Goal: Information Seeking & Learning: Stay updated

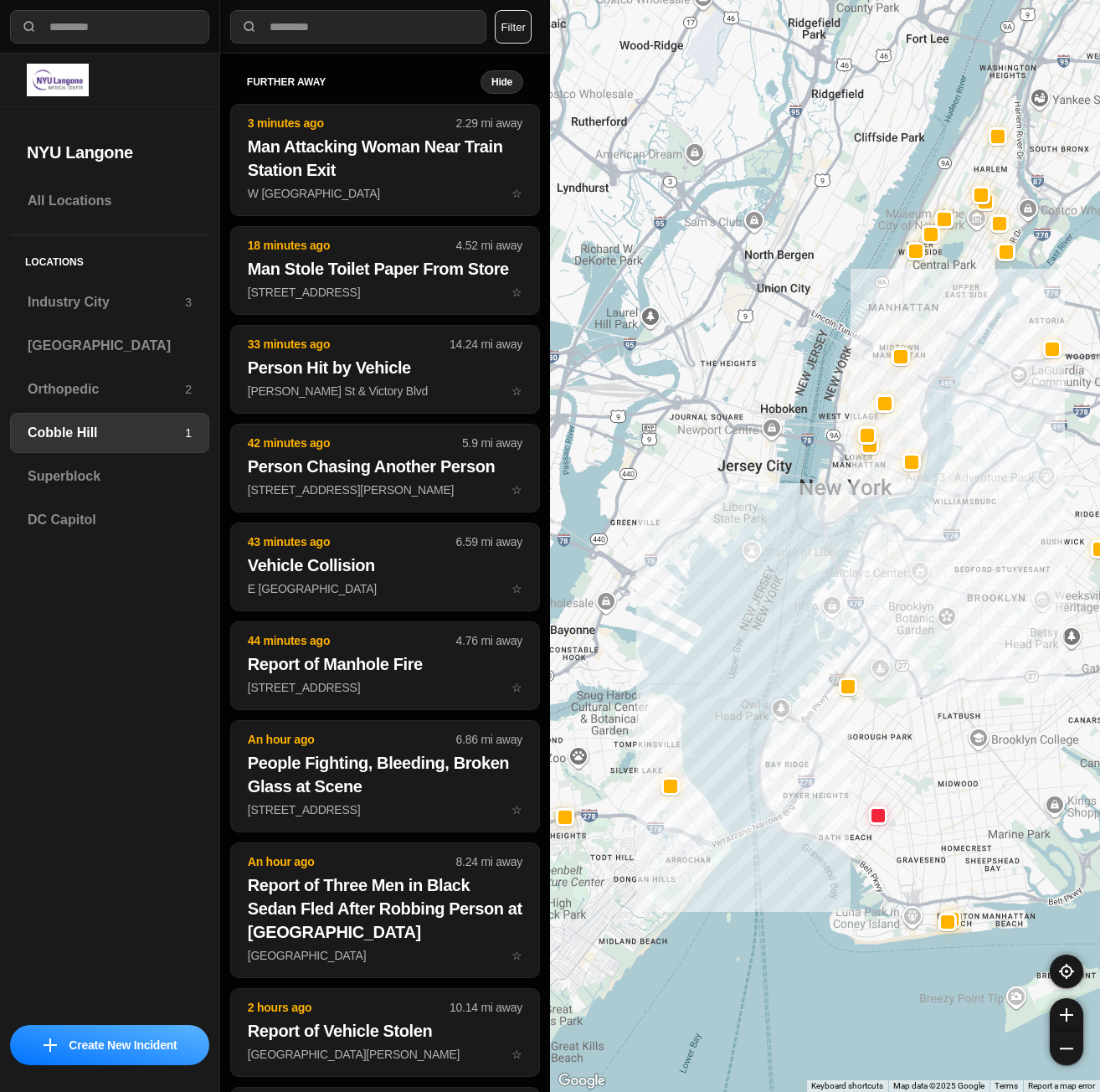
select select "*"
click at [136, 476] on h3 "Superblock" at bounding box center [109, 476] width 164 height 20
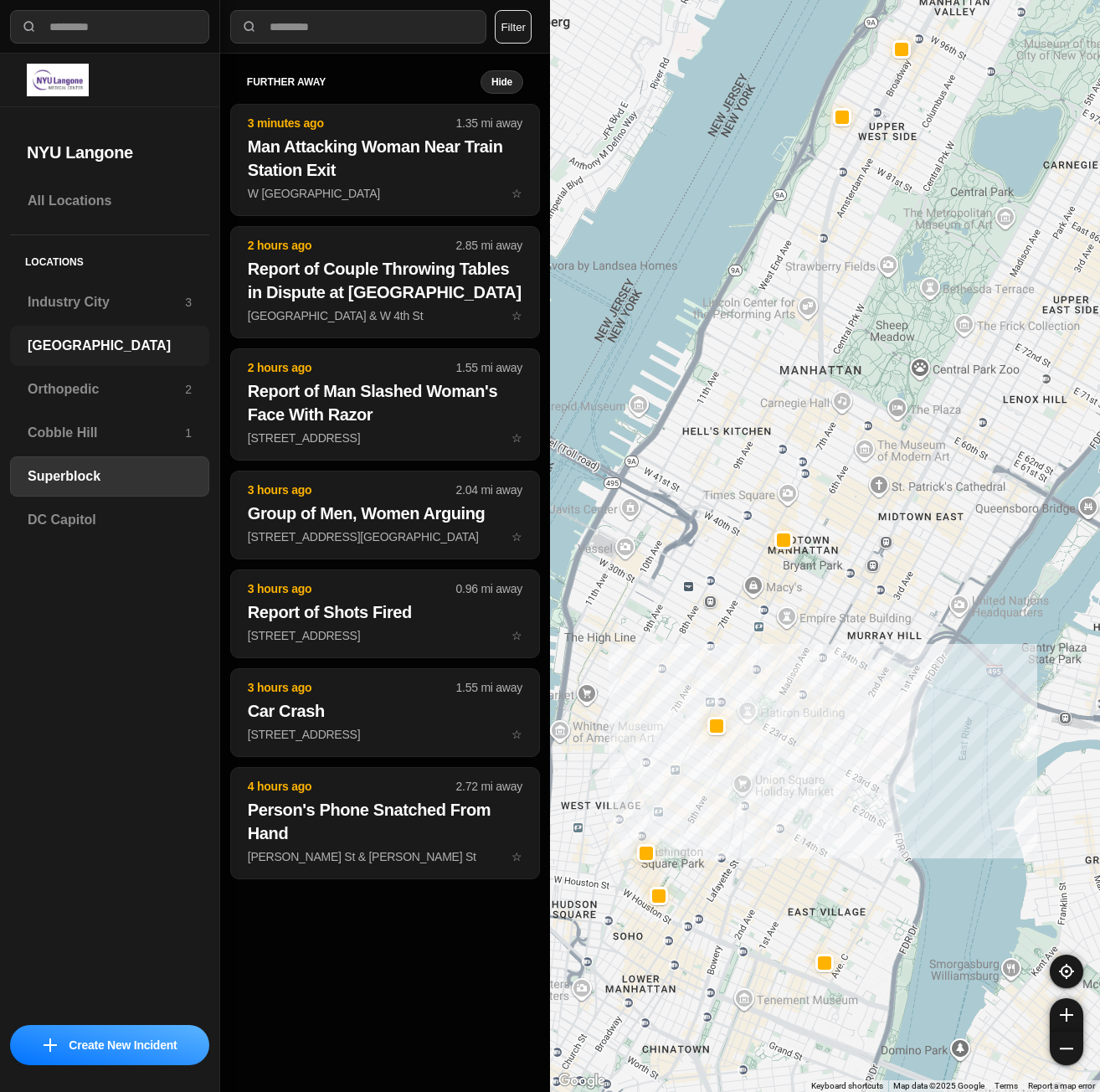
click at [86, 354] on h3 "[GEOGRAPHIC_DATA]" at bounding box center [109, 346] width 164 height 20
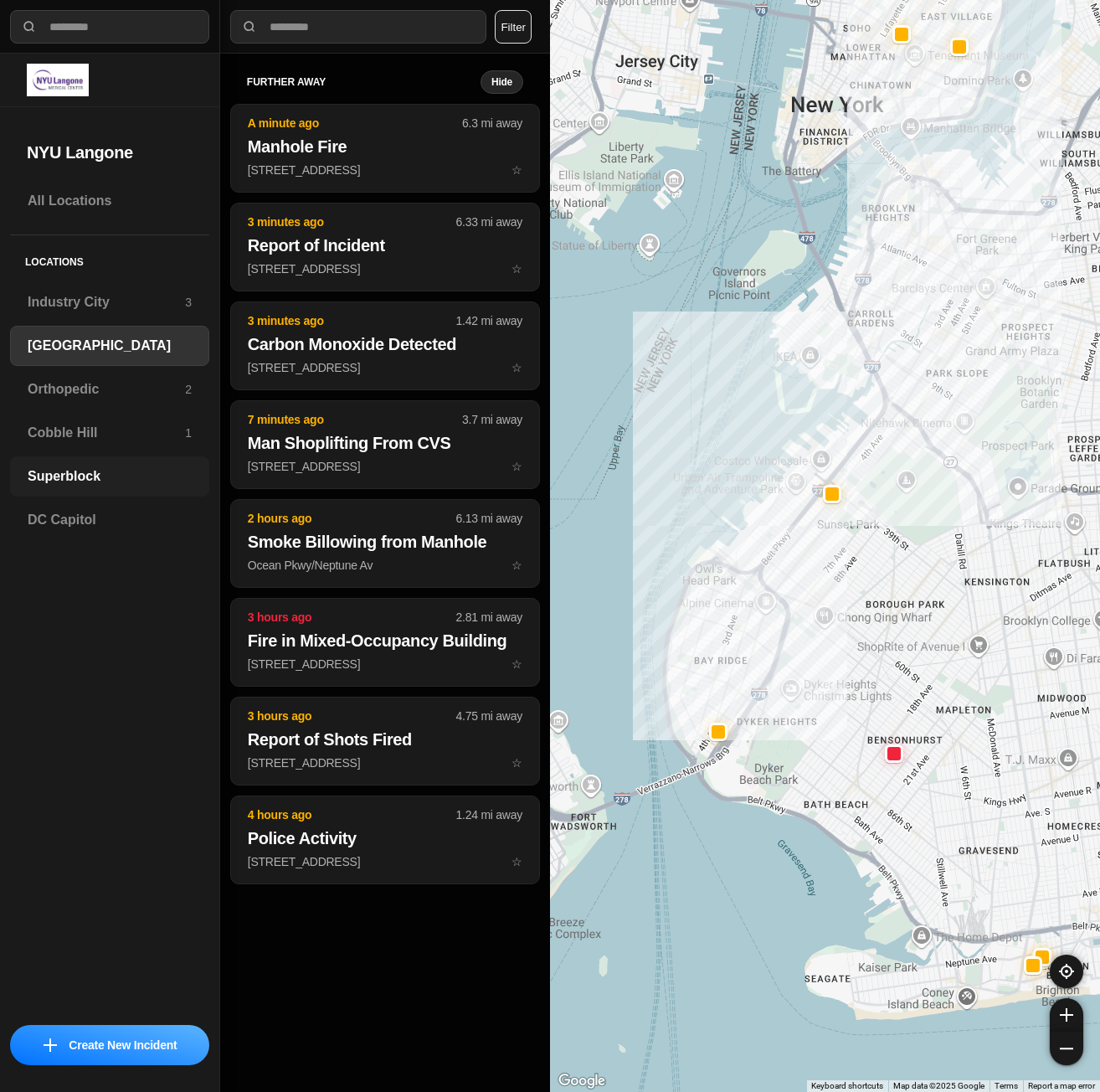
click at [77, 458] on div "Superblock" at bounding box center [109, 476] width 199 height 40
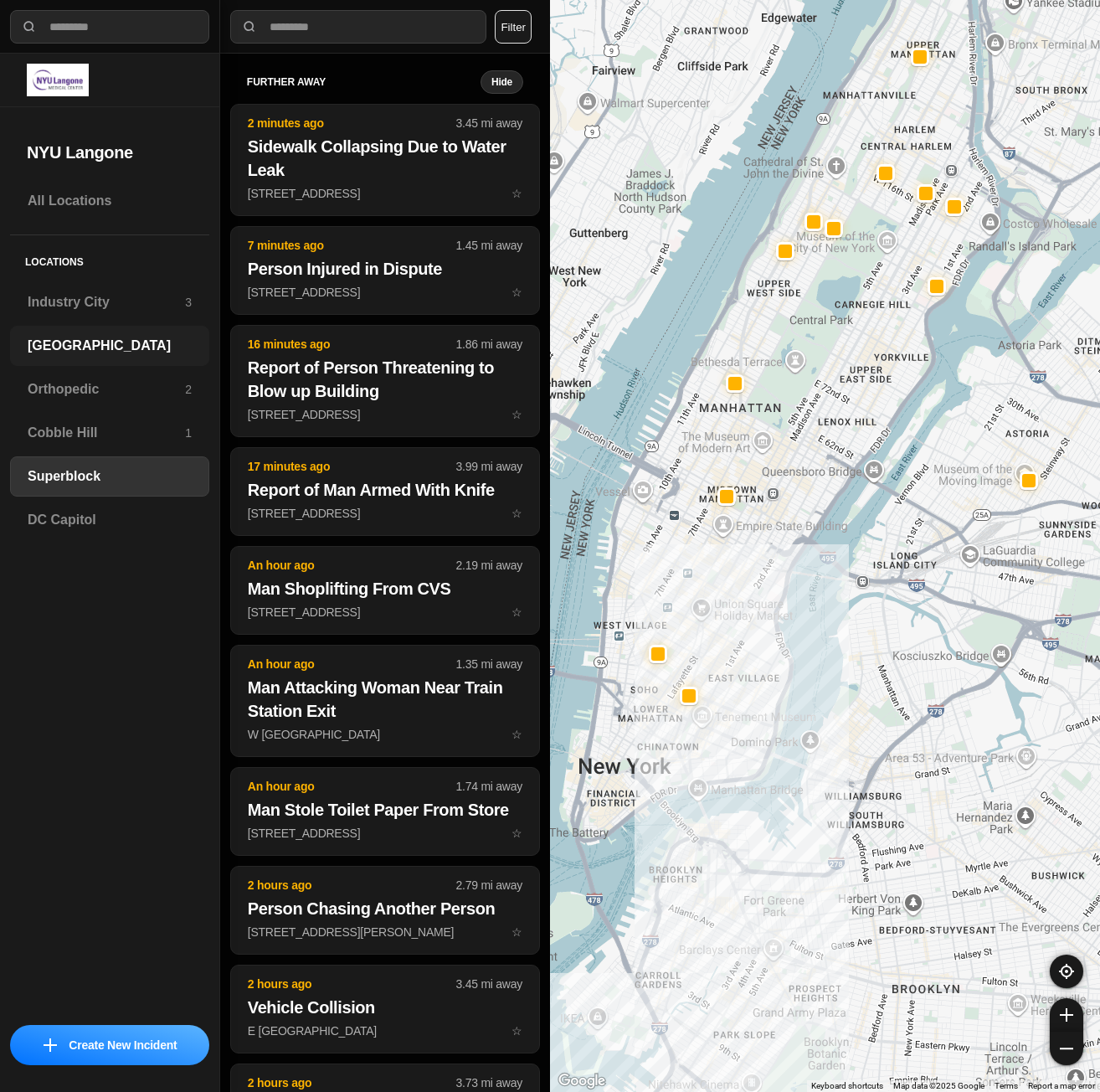
click at [138, 332] on div "[GEOGRAPHIC_DATA]" at bounding box center [109, 345] width 199 height 40
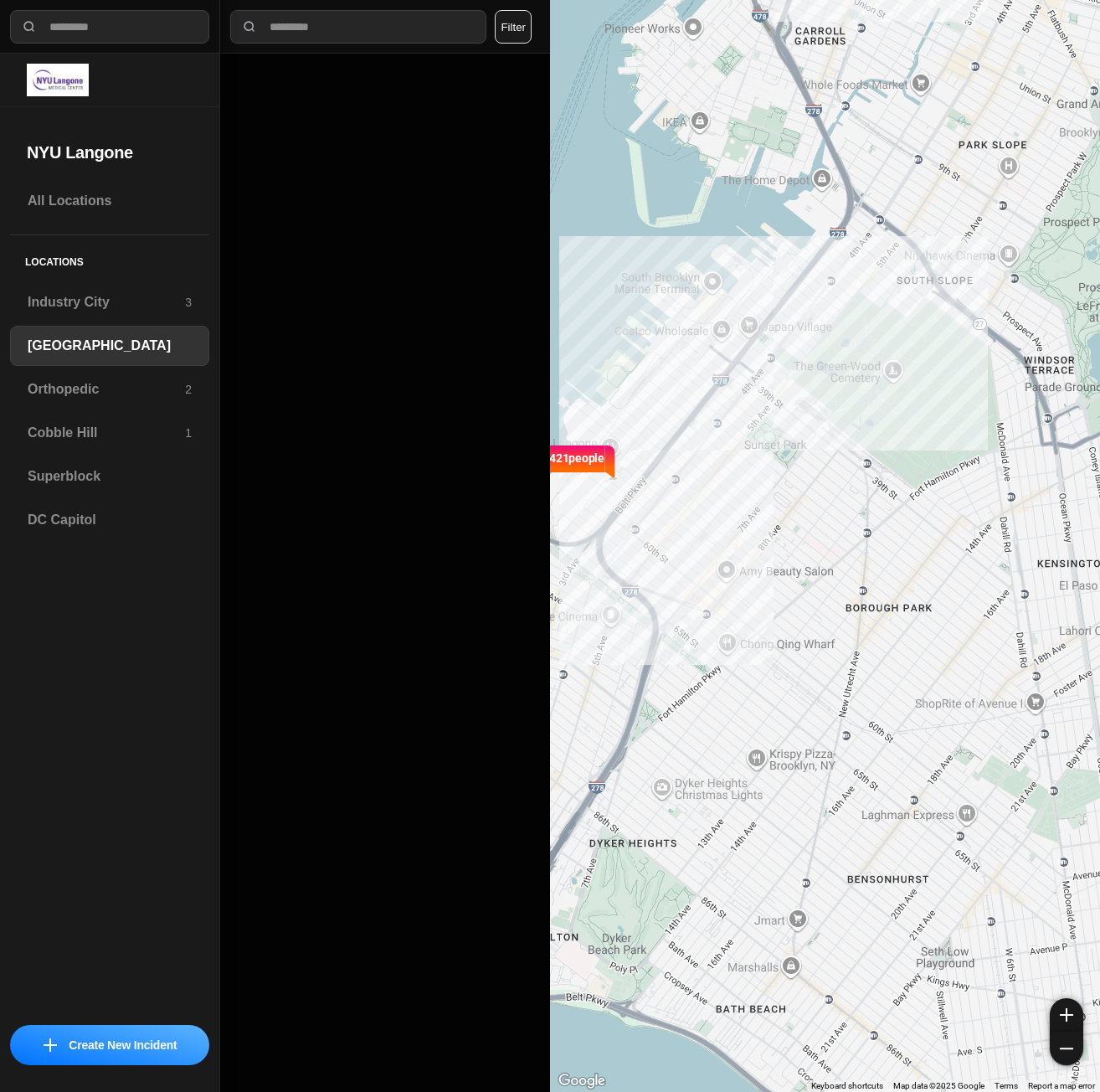
click at [1025, 267] on div "421 people" at bounding box center [824, 546] width 550 height 1092
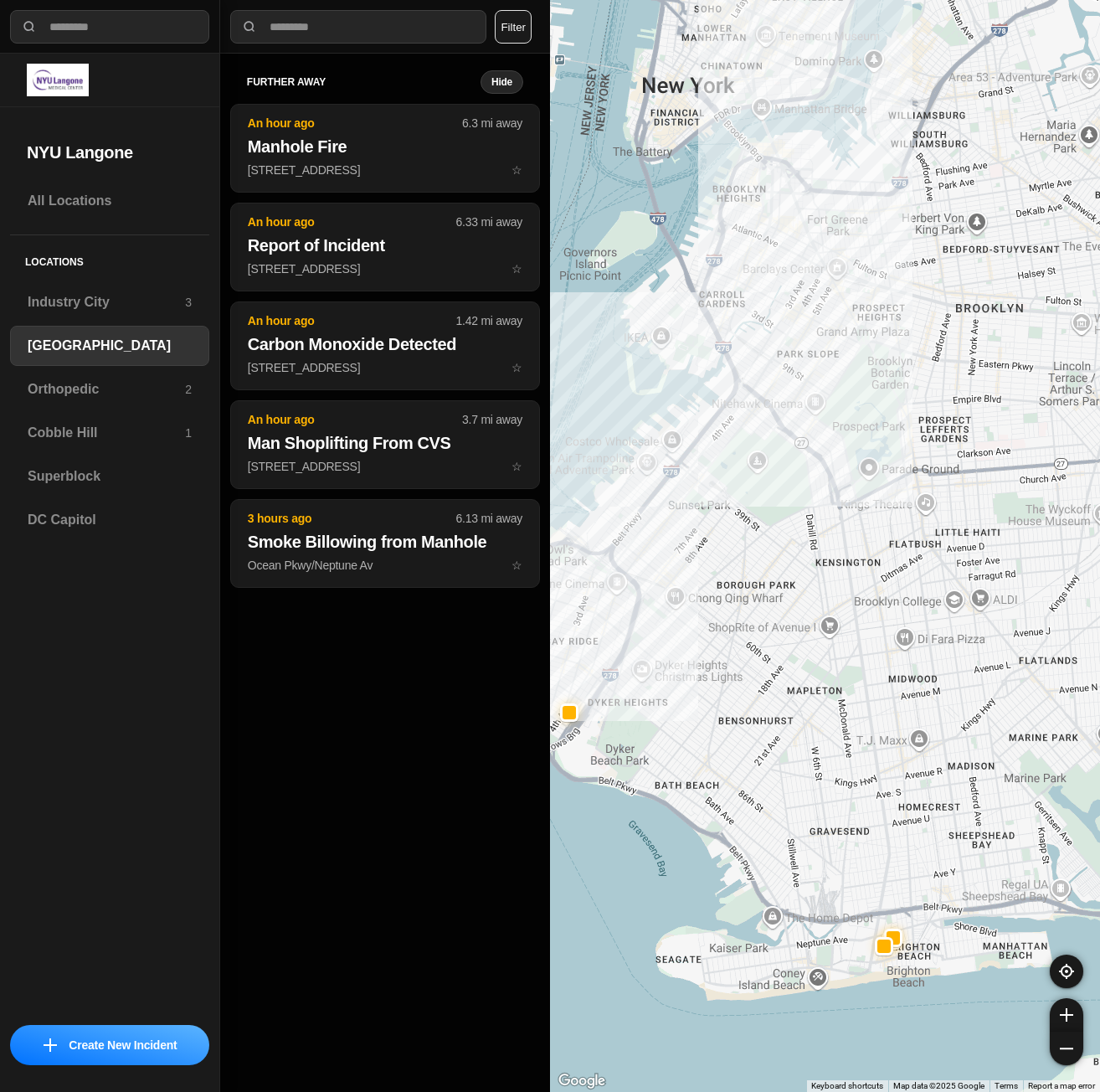
drag, startPoint x: 870, startPoint y: 396, endPoint x: 836, endPoint y: 434, distance: 51.0
click at [836, 434] on div at bounding box center [824, 546] width 550 height 1092
drag, startPoint x: 897, startPoint y: 414, endPoint x: 896, endPoint y: 425, distance: 11.0
click at [896, 425] on div at bounding box center [824, 546] width 550 height 1092
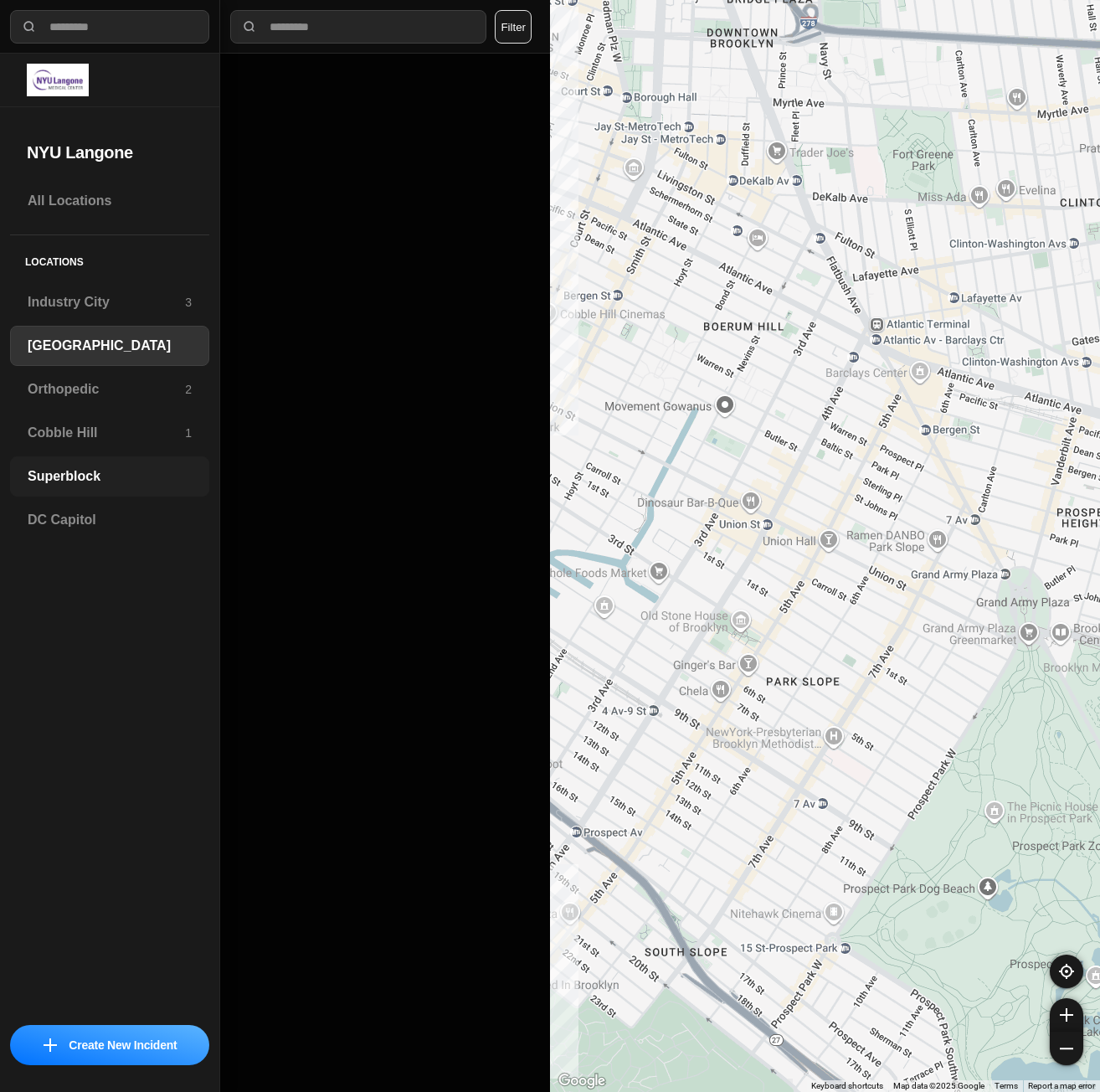
click at [85, 476] on h3 "Superblock" at bounding box center [109, 476] width 164 height 20
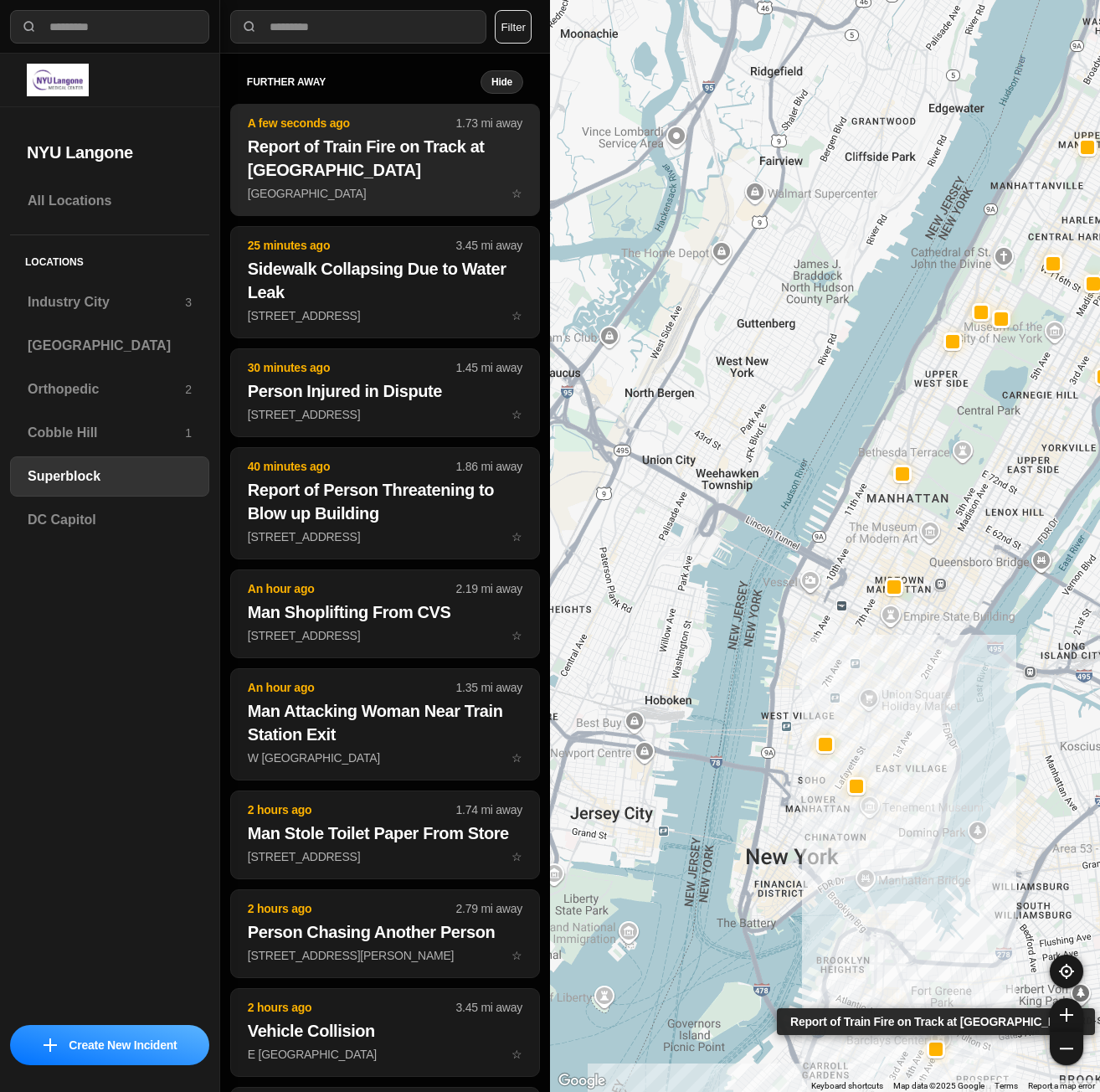
click at [373, 182] on h2 "Report of Train Fire on Track at [GEOGRAPHIC_DATA]" at bounding box center [386, 158] width 275 height 47
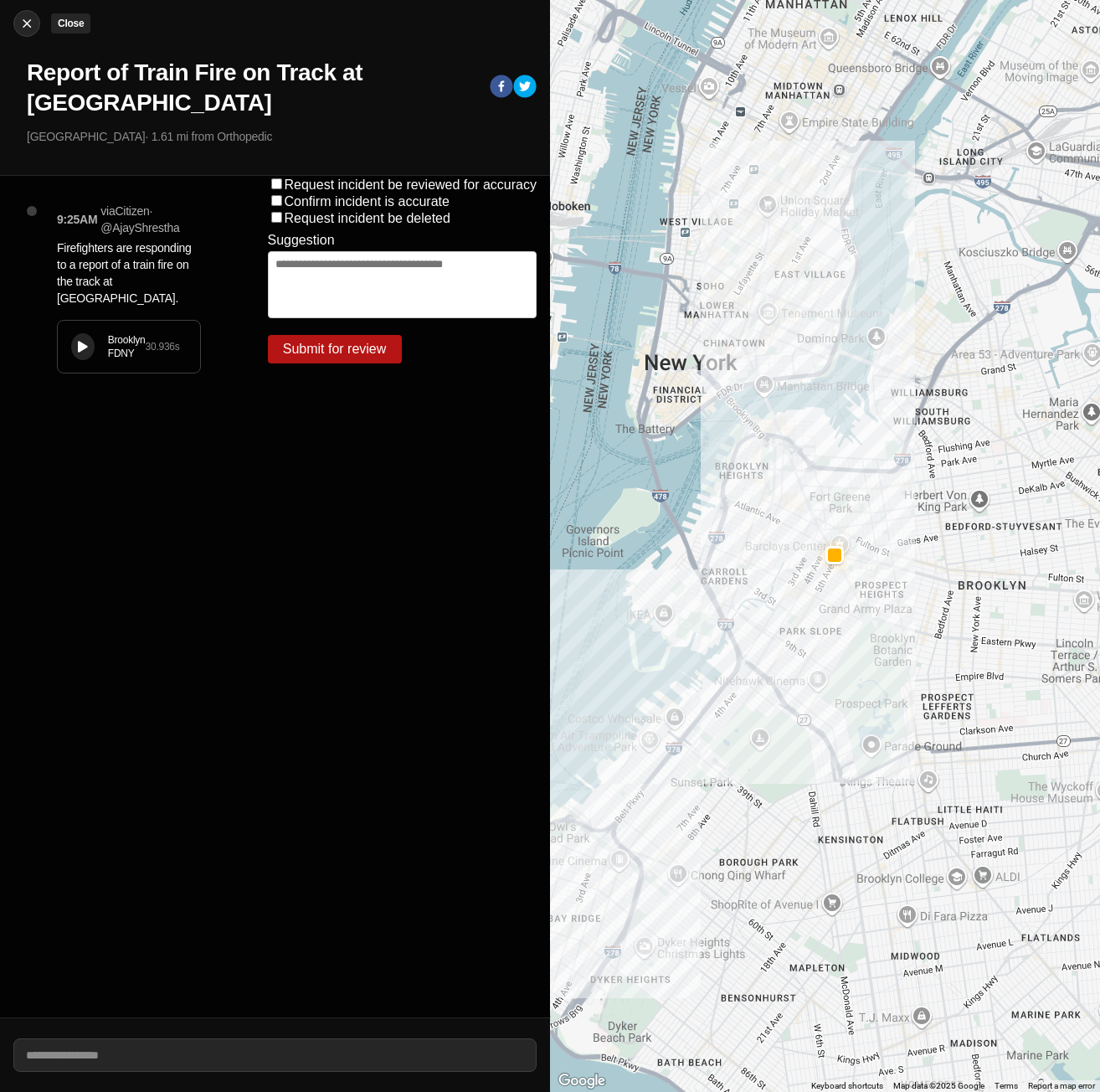
click at [26, 27] on img at bounding box center [27, 23] width 17 height 17
select select "*"
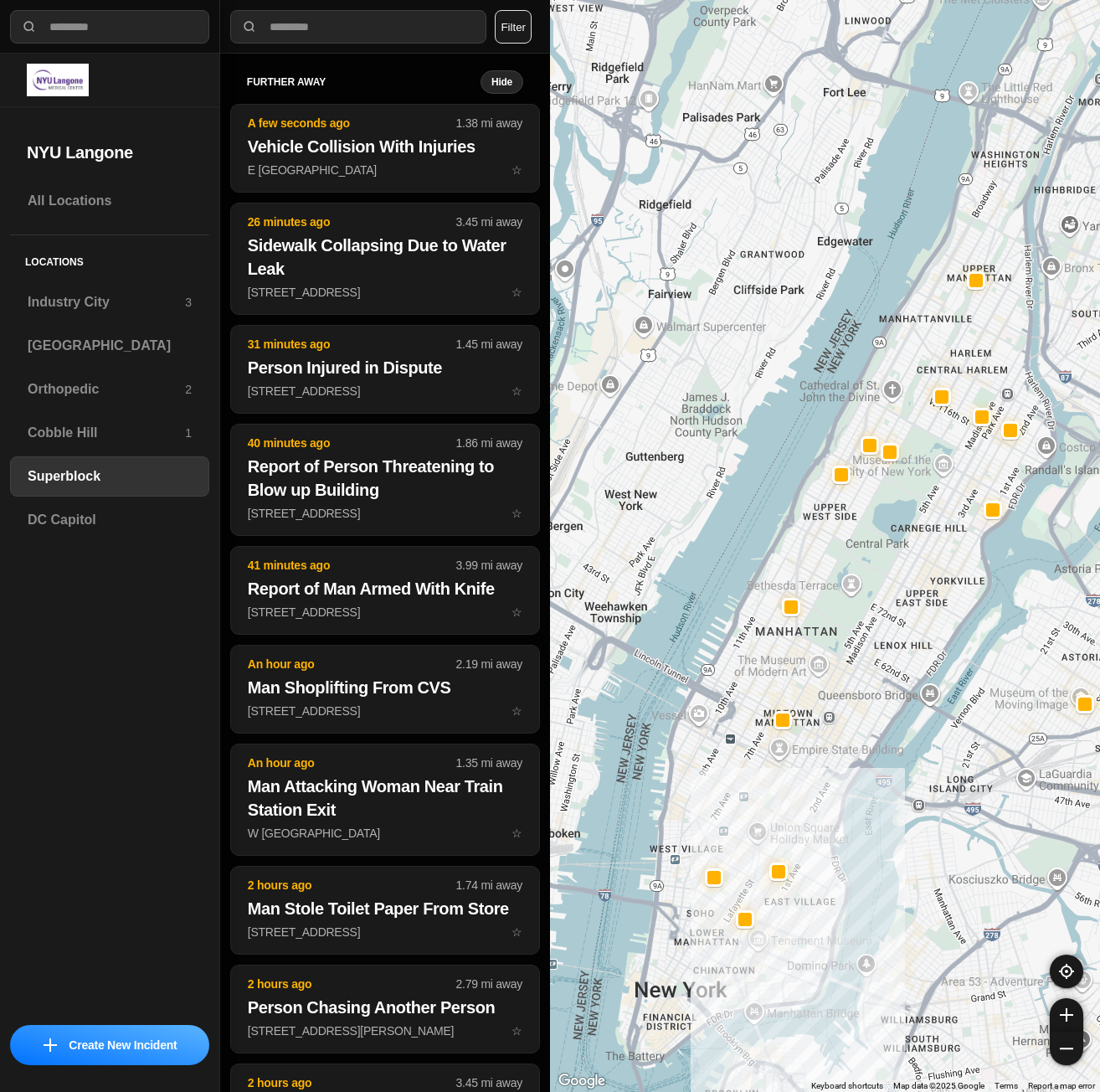
drag, startPoint x: 860, startPoint y: 575, endPoint x: 854, endPoint y: 566, distance: 10.8
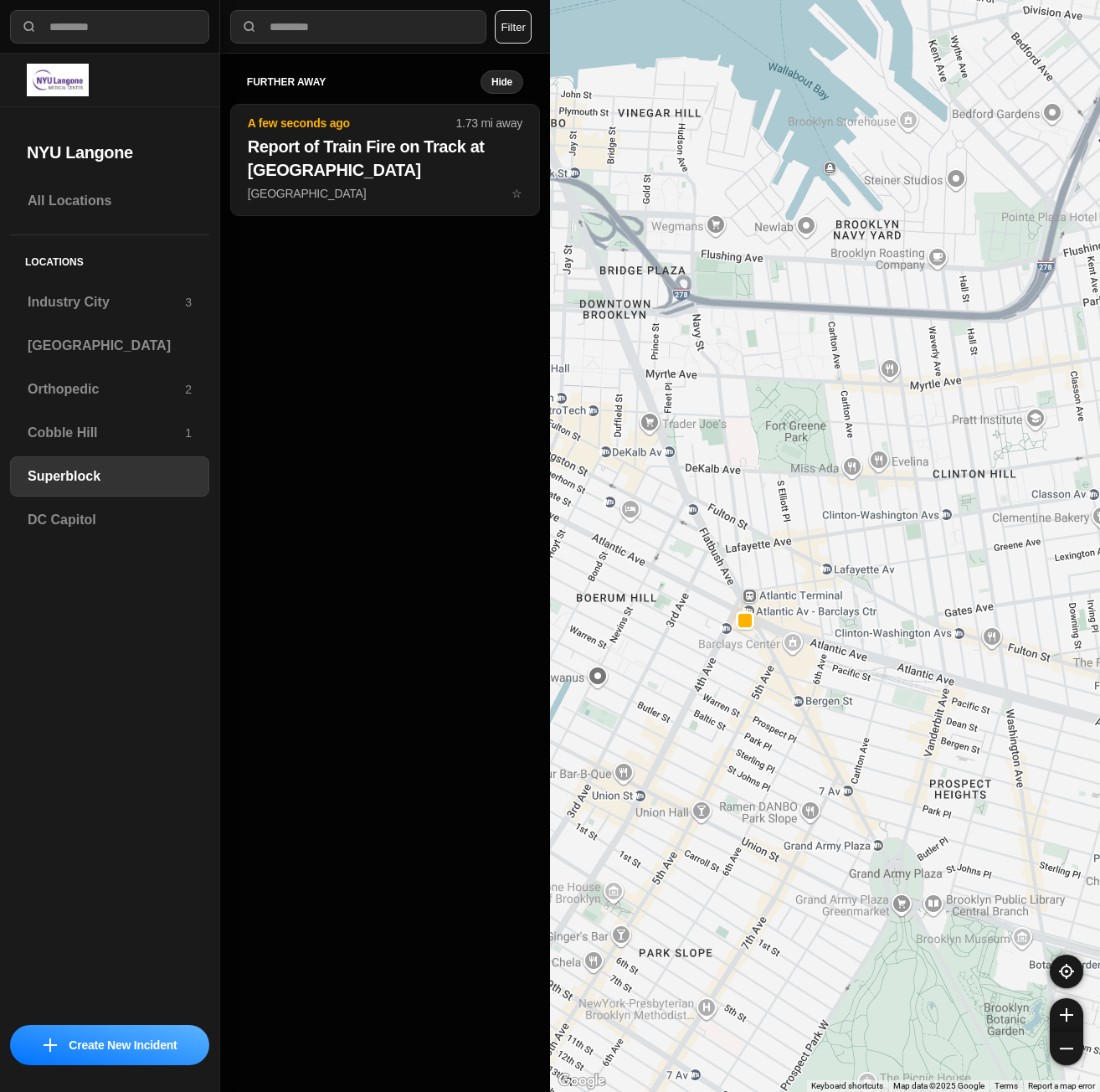
drag, startPoint x: 782, startPoint y: 700, endPoint x: 832, endPoint y: 742, distance: 65.3
click at [831, 741] on div "1453 people" at bounding box center [824, 546] width 550 height 1092
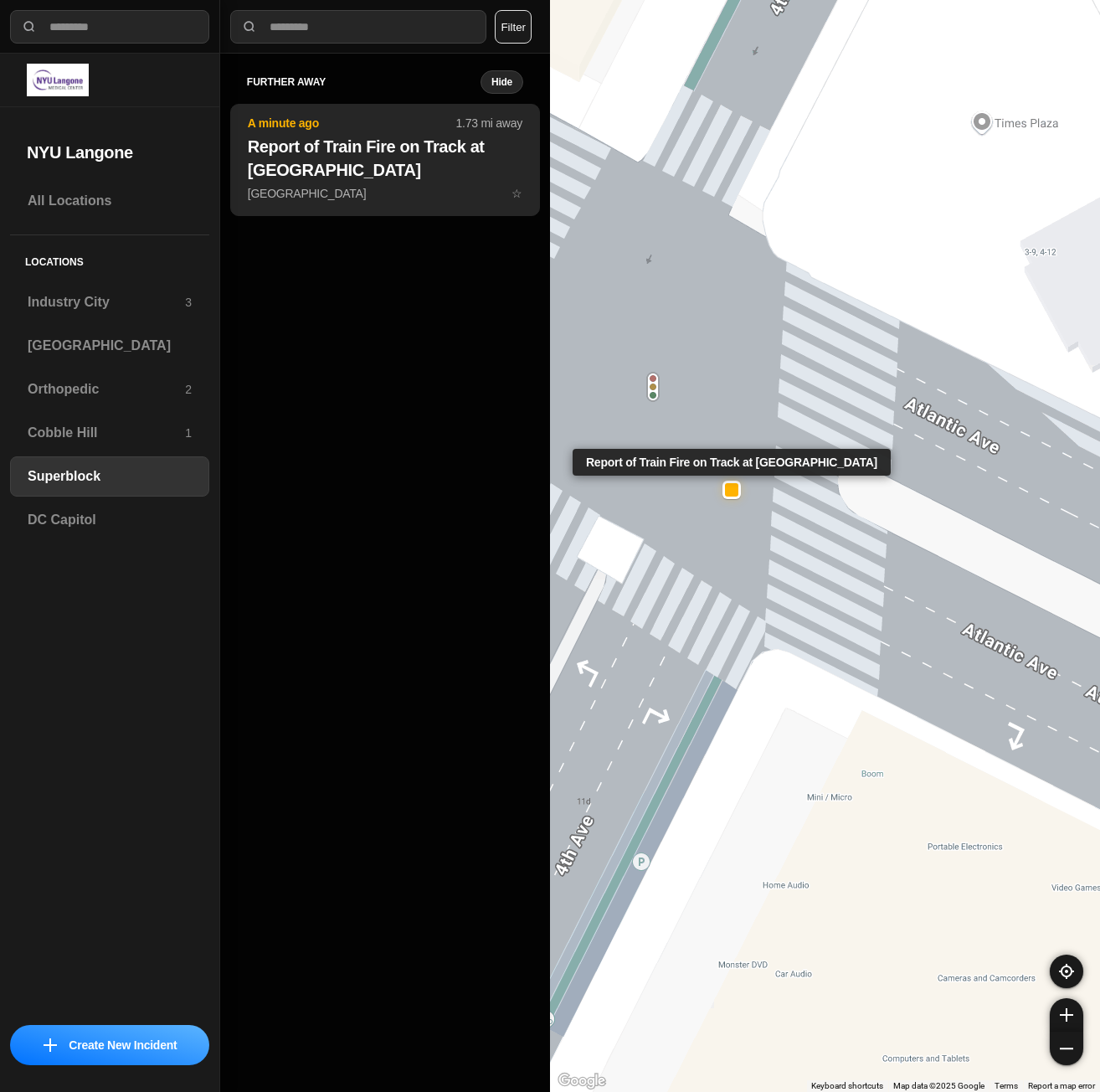
click at [395, 176] on h2 "Report of Train Fire on Track at [GEOGRAPHIC_DATA]" at bounding box center [386, 158] width 275 height 47
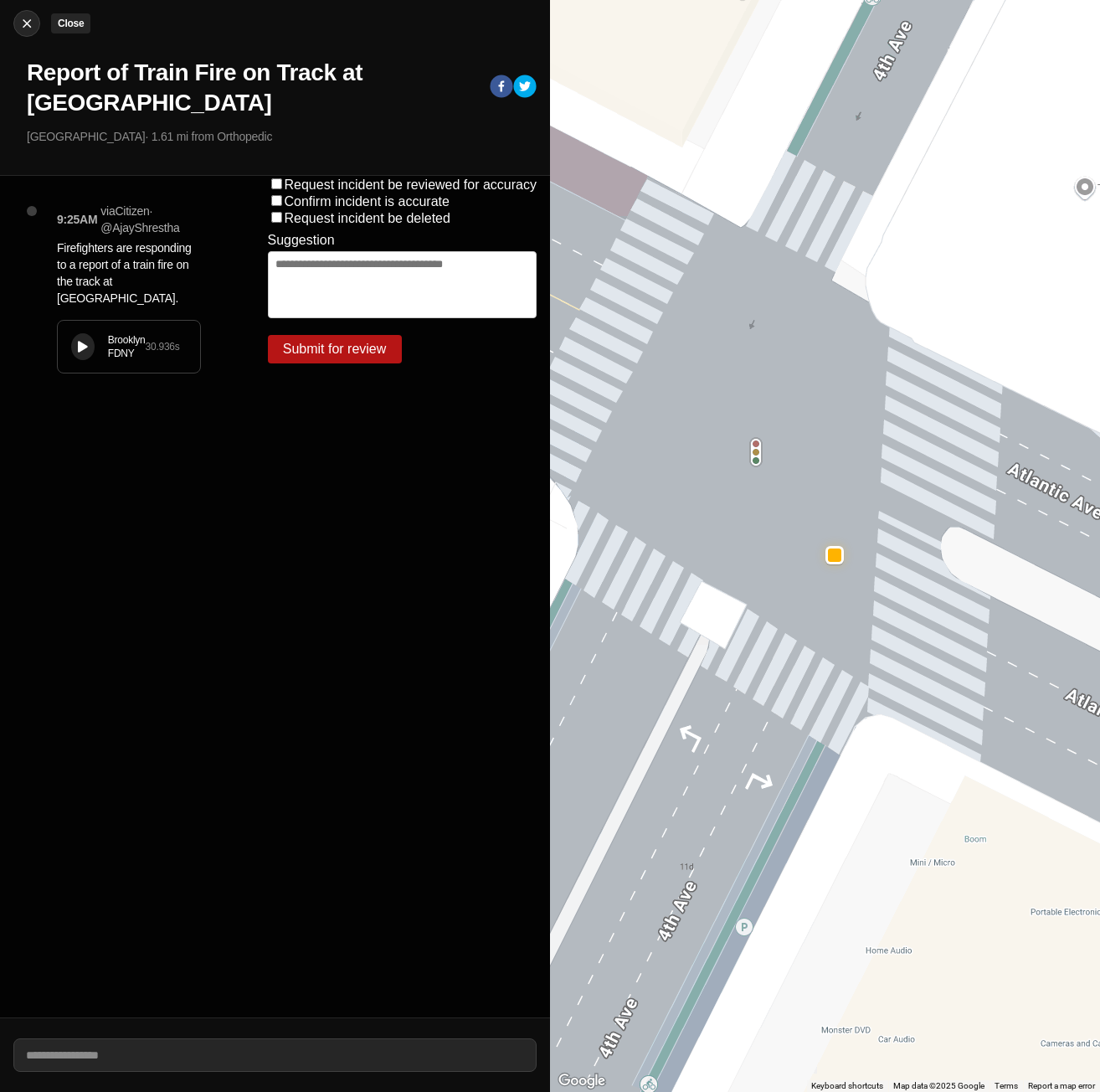
click at [37, 22] on div at bounding box center [27, 23] width 25 height 17
select select "*"
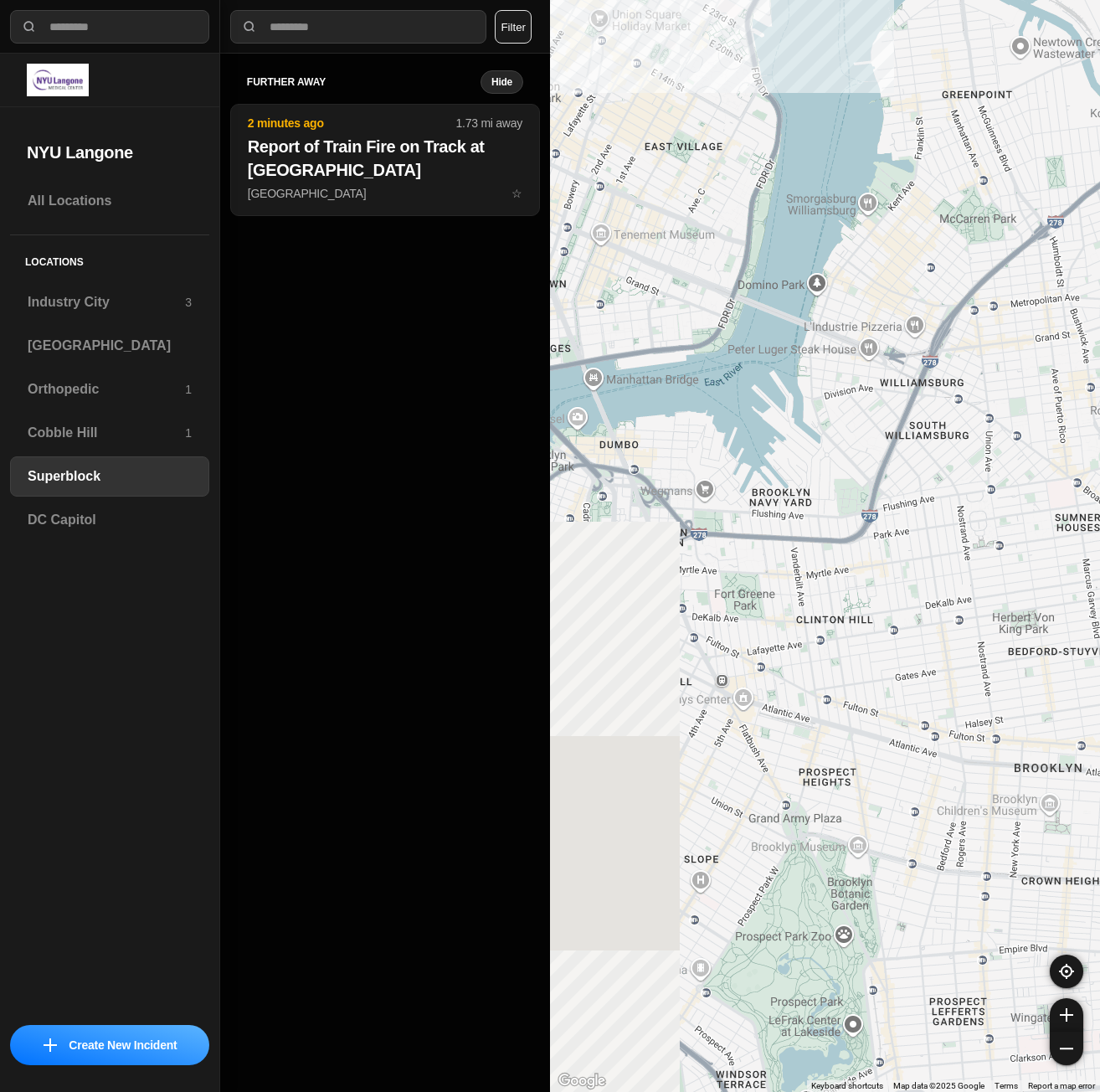
drag, startPoint x: 776, startPoint y: 781, endPoint x: 1051, endPoint y: 731, distance: 279.5
click at [1051, 731] on div at bounding box center [824, 546] width 550 height 1092
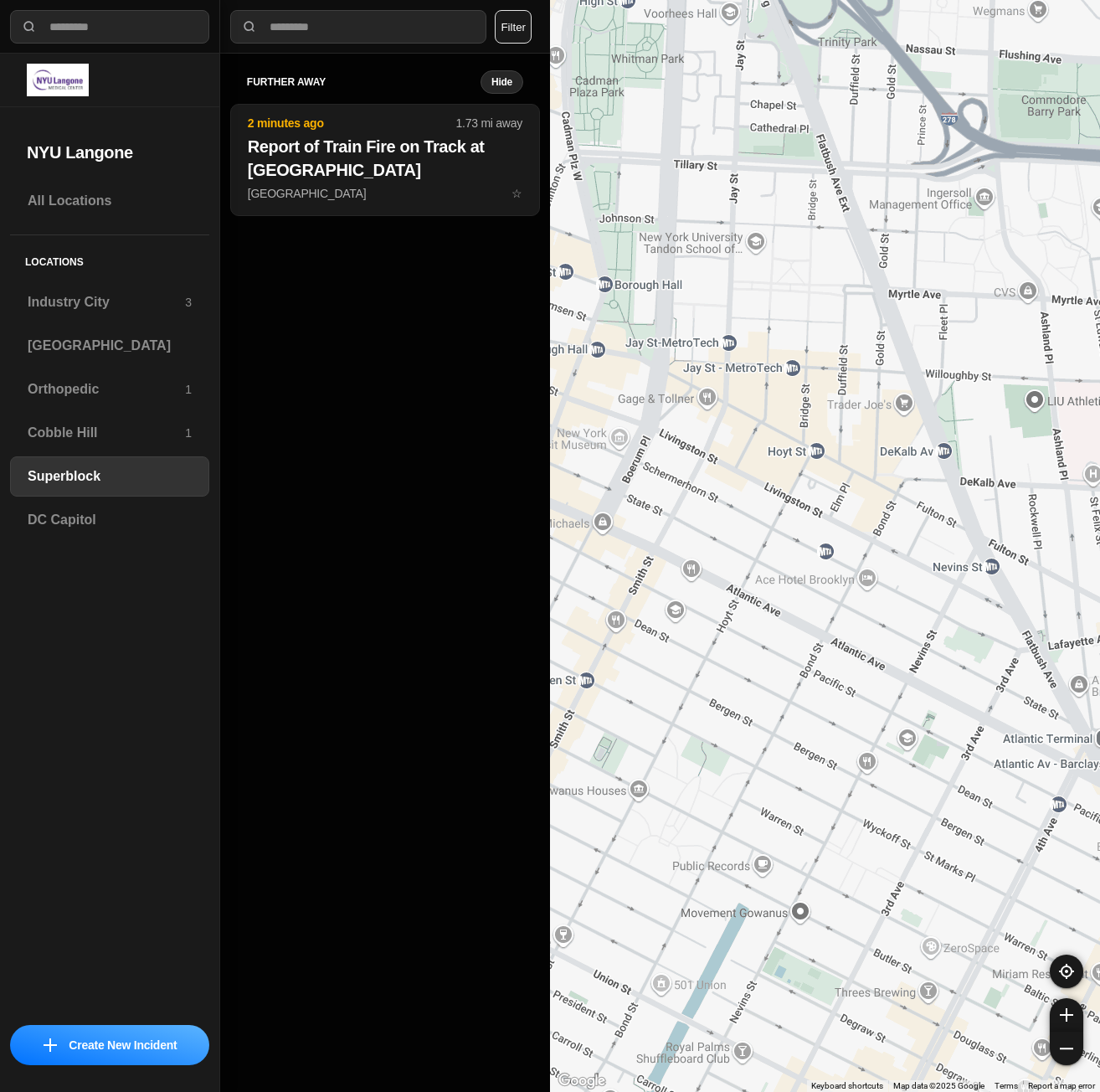
drag, startPoint x: 1009, startPoint y: 760, endPoint x: 821, endPoint y: 727, distance: 190.9
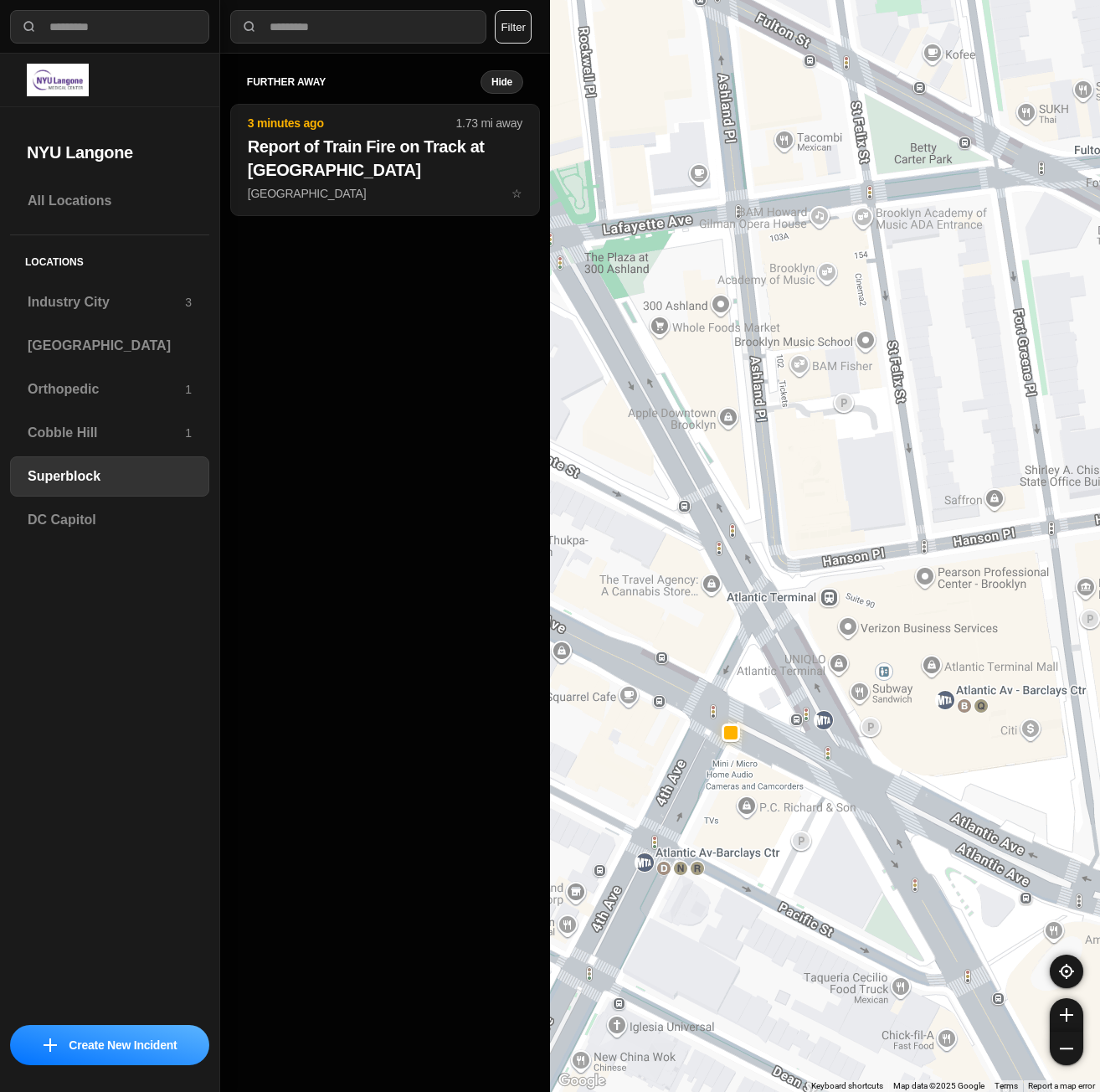
drag, startPoint x: 934, startPoint y: 725, endPoint x: 850, endPoint y: 725, distance: 84.0
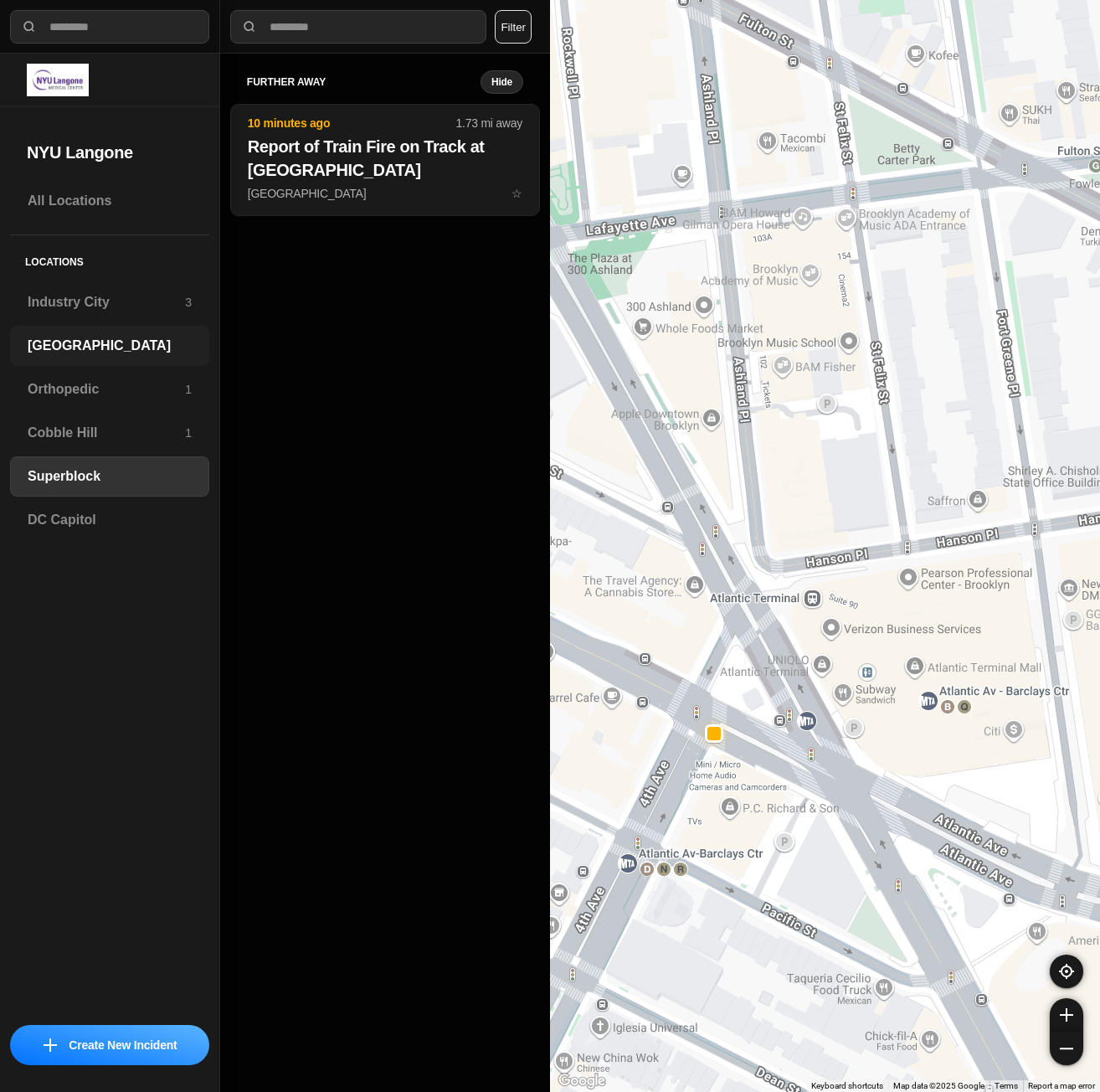
click at [108, 351] on h3 "[GEOGRAPHIC_DATA]" at bounding box center [109, 346] width 164 height 20
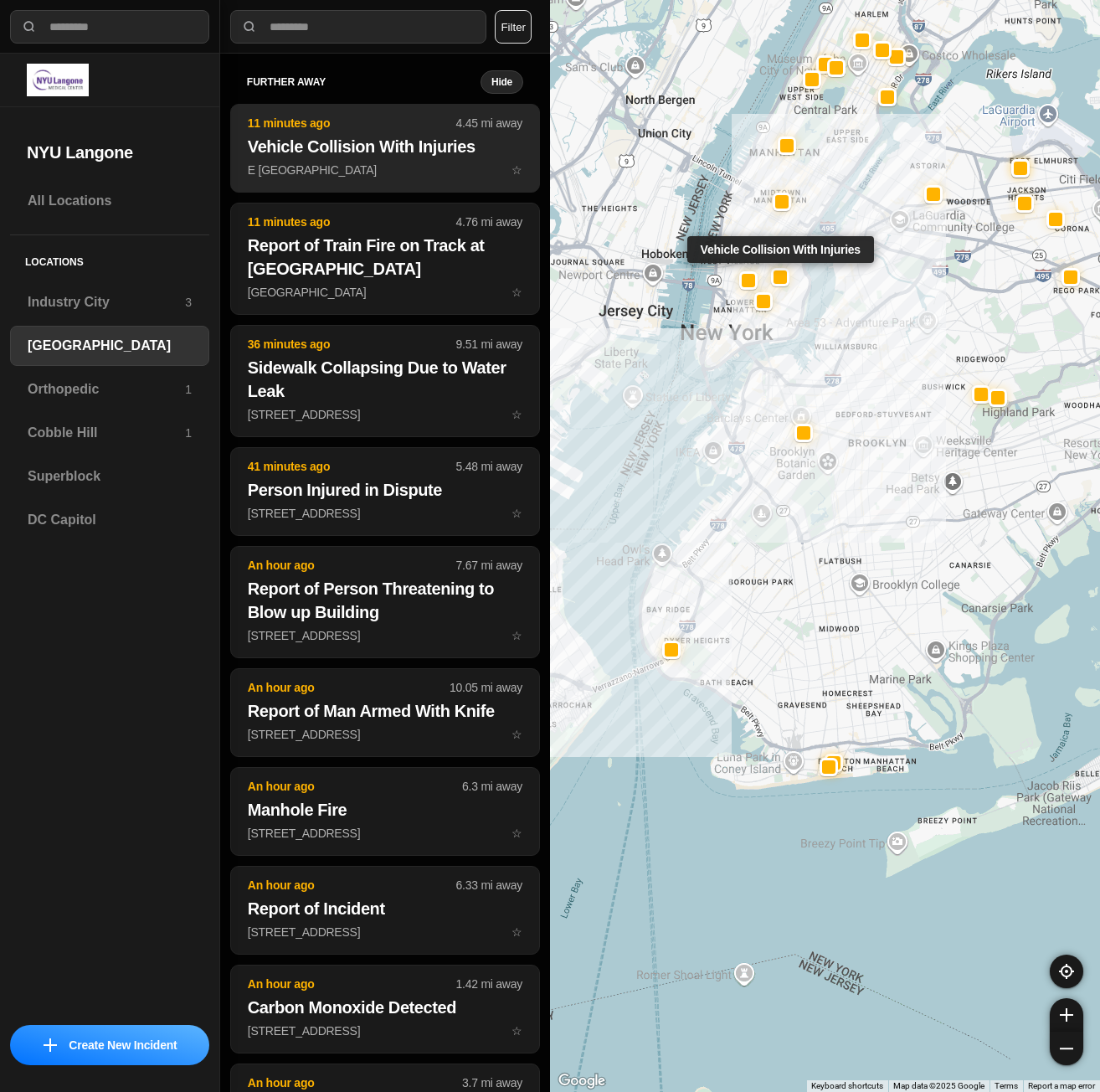
click at [333, 148] on h2 "Vehicle Collision With Injuries" at bounding box center [386, 146] width 275 height 23
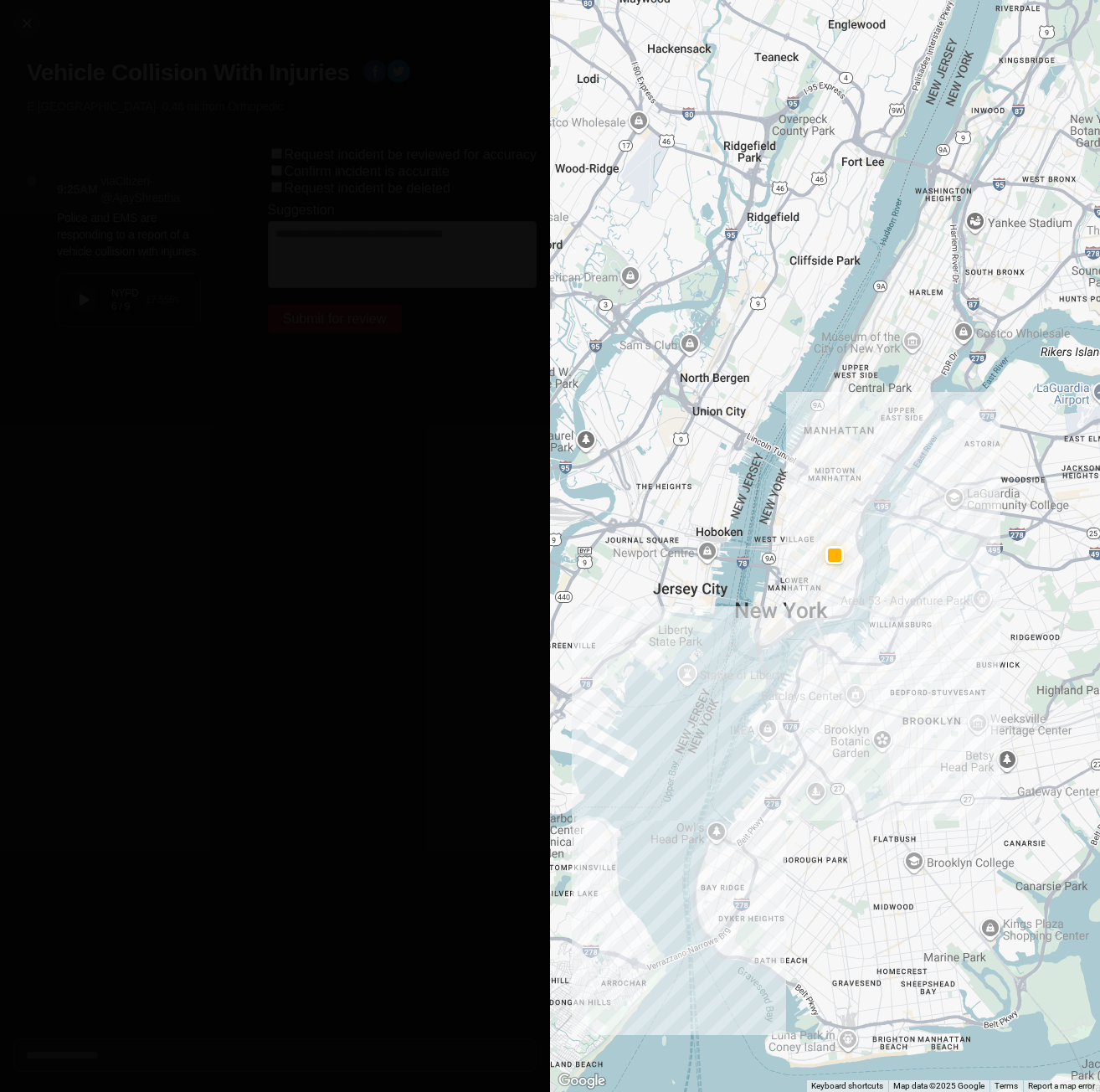
click at [82, 295] on icon at bounding box center [84, 300] width 10 height 11
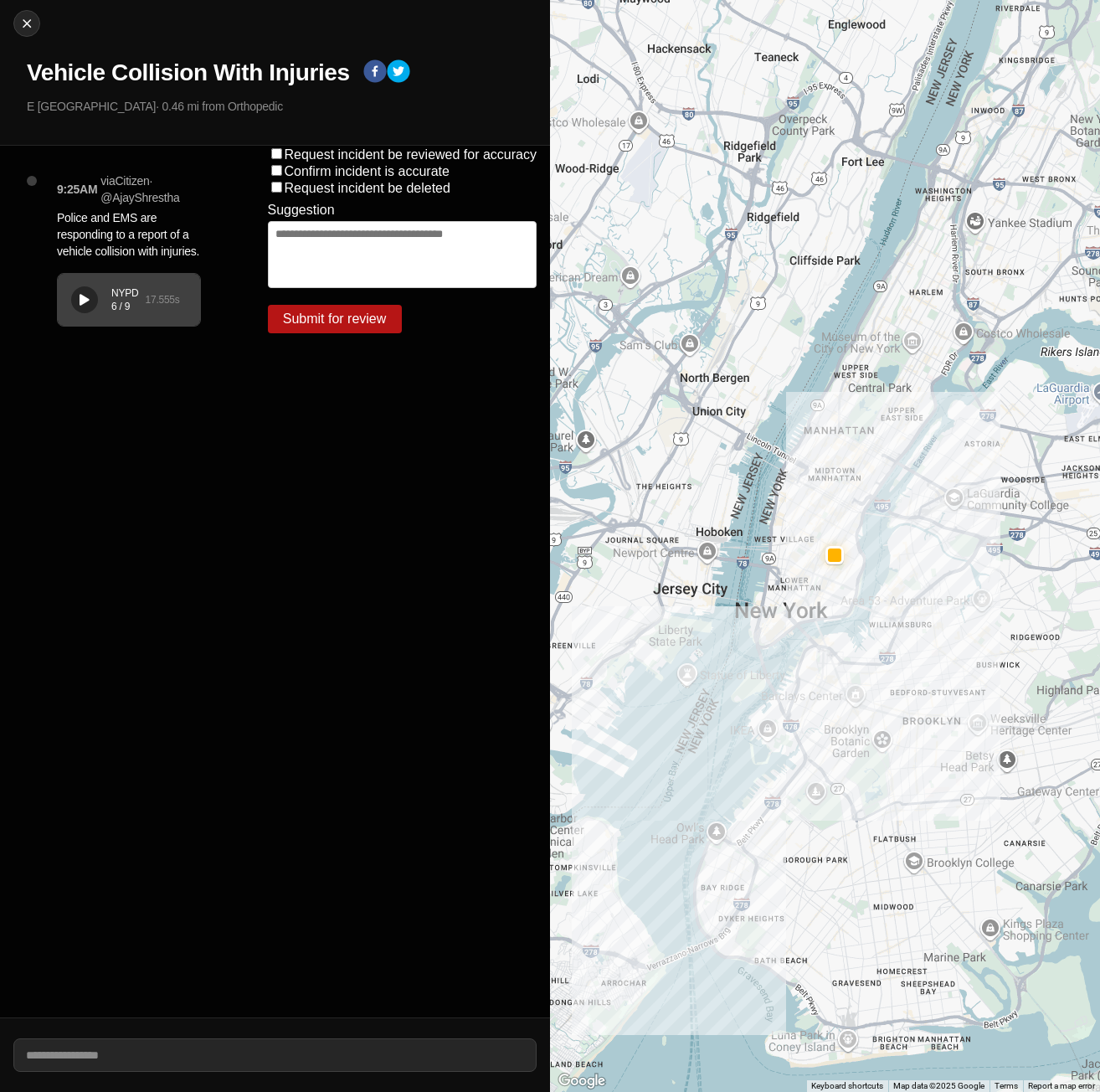
click at [42, 28] on div "Close Vehicle Collision With Injuries E [GEOGRAPHIC_DATA] · 0.46 mi from Orthop…" at bounding box center [275, 73] width 550 height 145
click at [98, 292] on div "NYPD 6 / 9 17.555 s" at bounding box center [129, 300] width 143 height 52
click at [31, 14] on button "Close" at bounding box center [27, 23] width 27 height 27
select select "*"
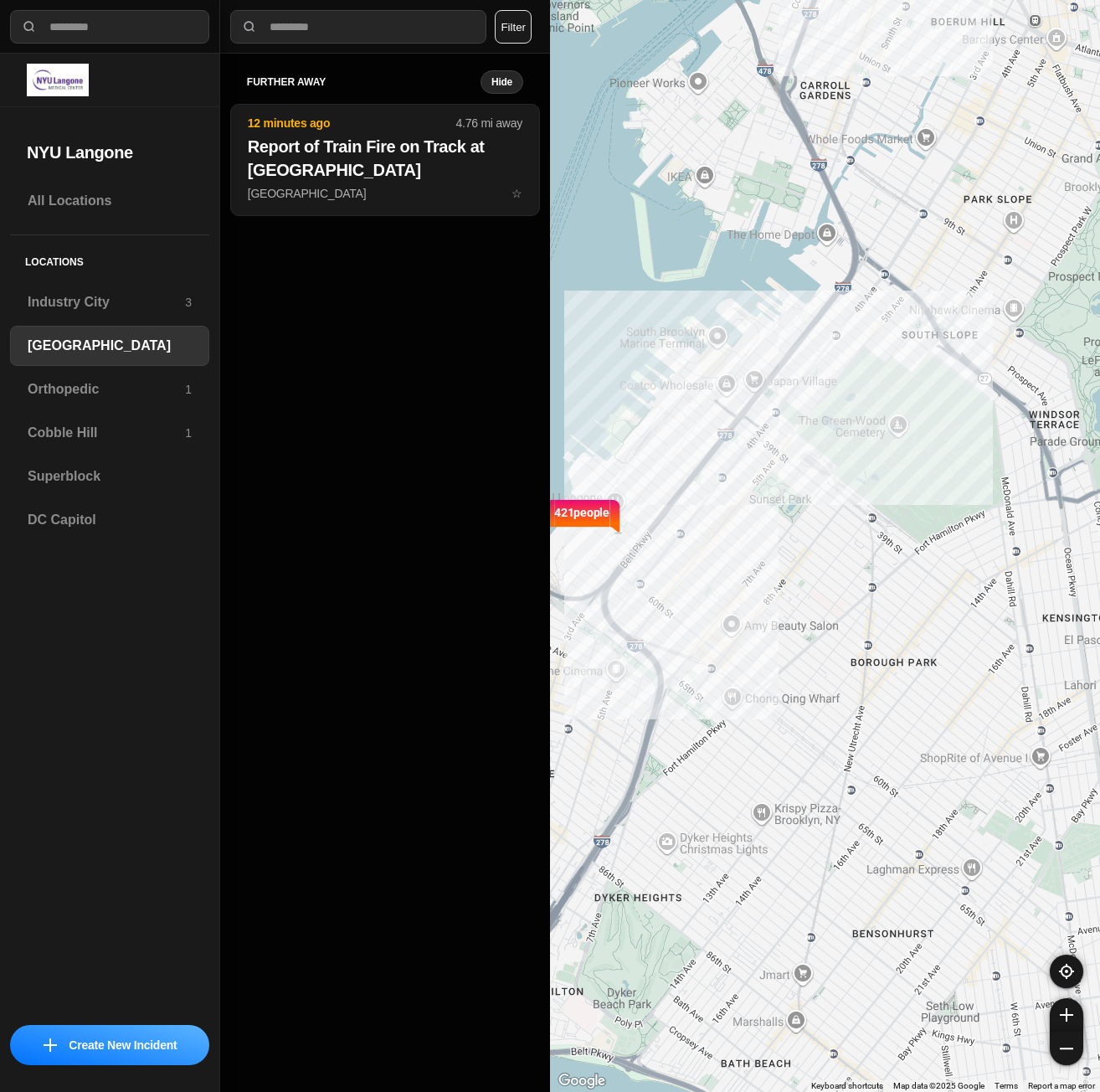
drag, startPoint x: 790, startPoint y: 159, endPoint x: 775, endPoint y: 506, distance: 347.3
click at [776, 505] on div "421 people" at bounding box center [824, 546] width 550 height 1092
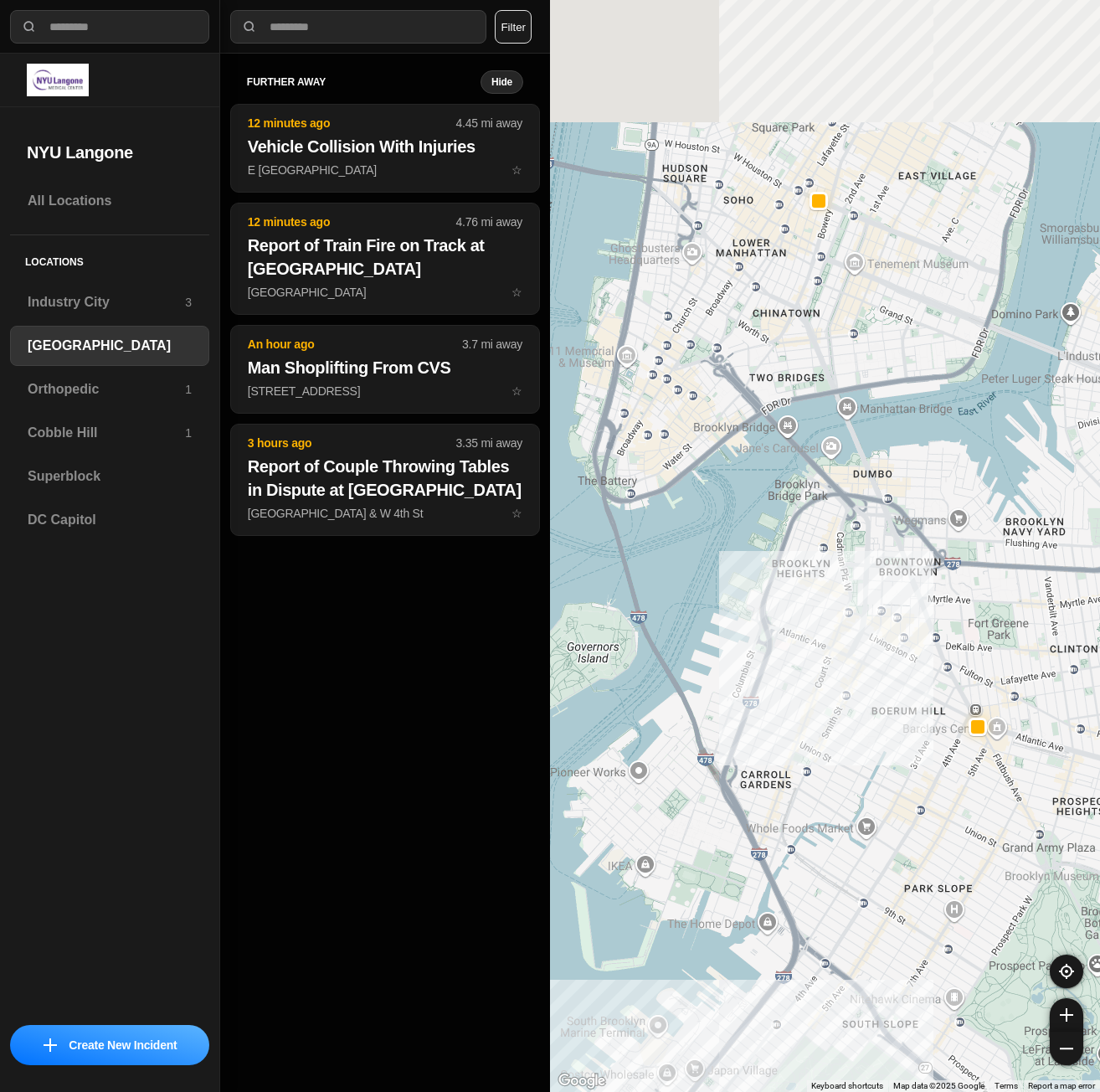
drag, startPoint x: 868, startPoint y: 207, endPoint x: 873, endPoint y: 310, distance: 103.1
click at [858, 371] on div "421 people" at bounding box center [824, 546] width 550 height 1092
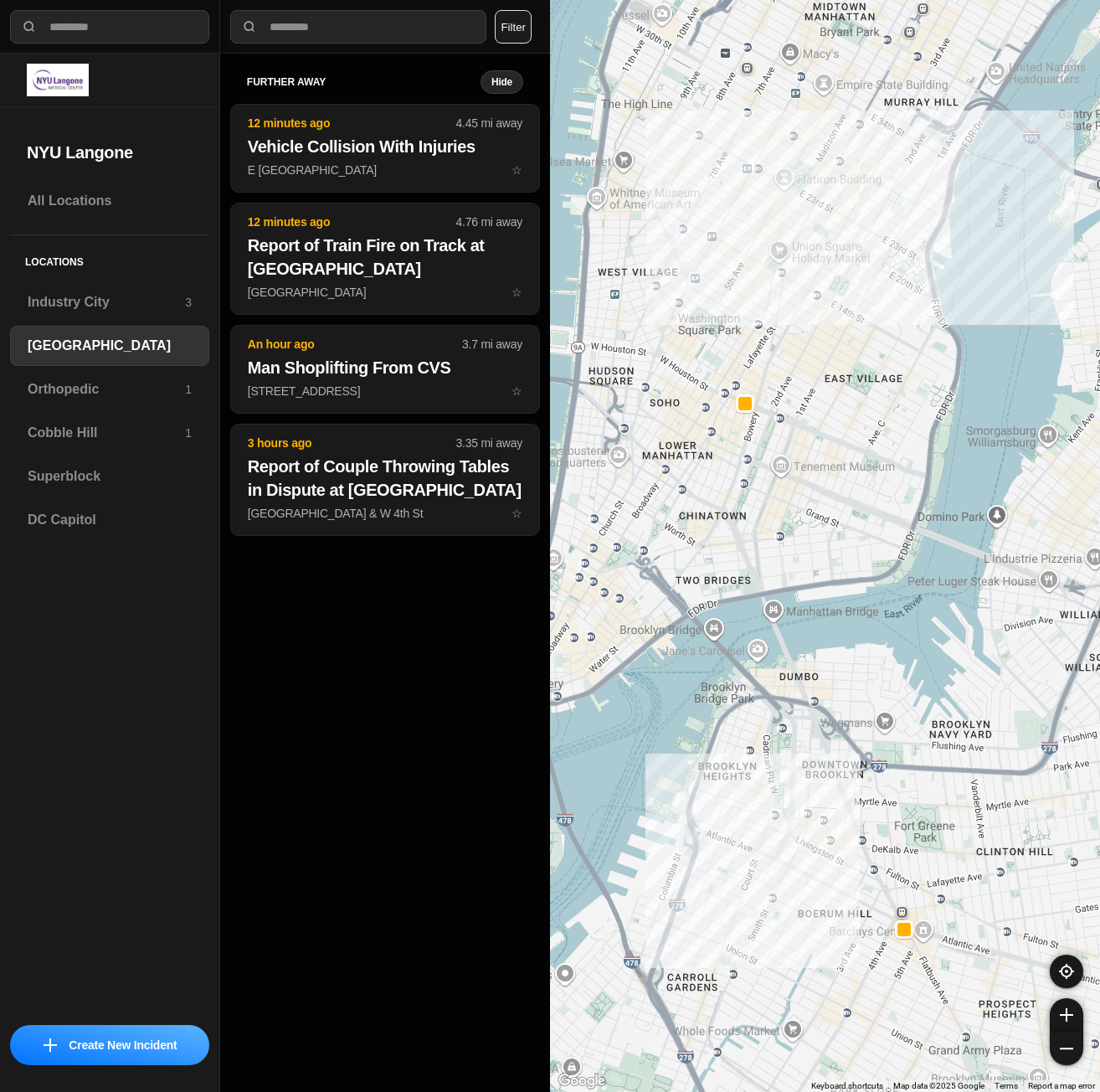
drag, startPoint x: 974, startPoint y: 158, endPoint x: 905, endPoint y: 350, distance: 204.0
click at [905, 350] on div "421 people" at bounding box center [824, 546] width 550 height 1092
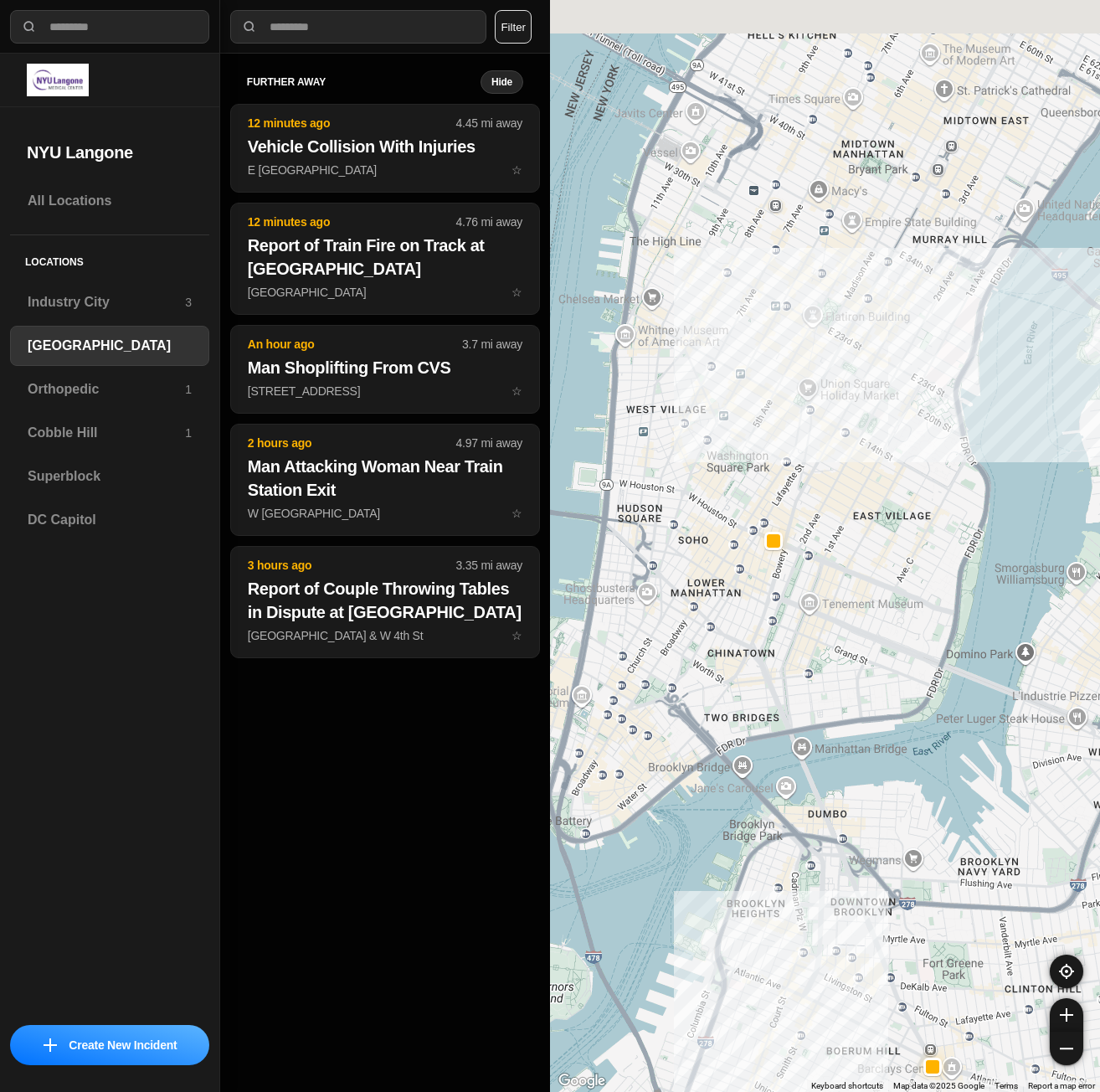
drag, startPoint x: 938, startPoint y: 227, endPoint x: 966, endPoint y: 363, distance: 138.9
click at [966, 363] on div "421 people" at bounding box center [824, 546] width 550 height 1092
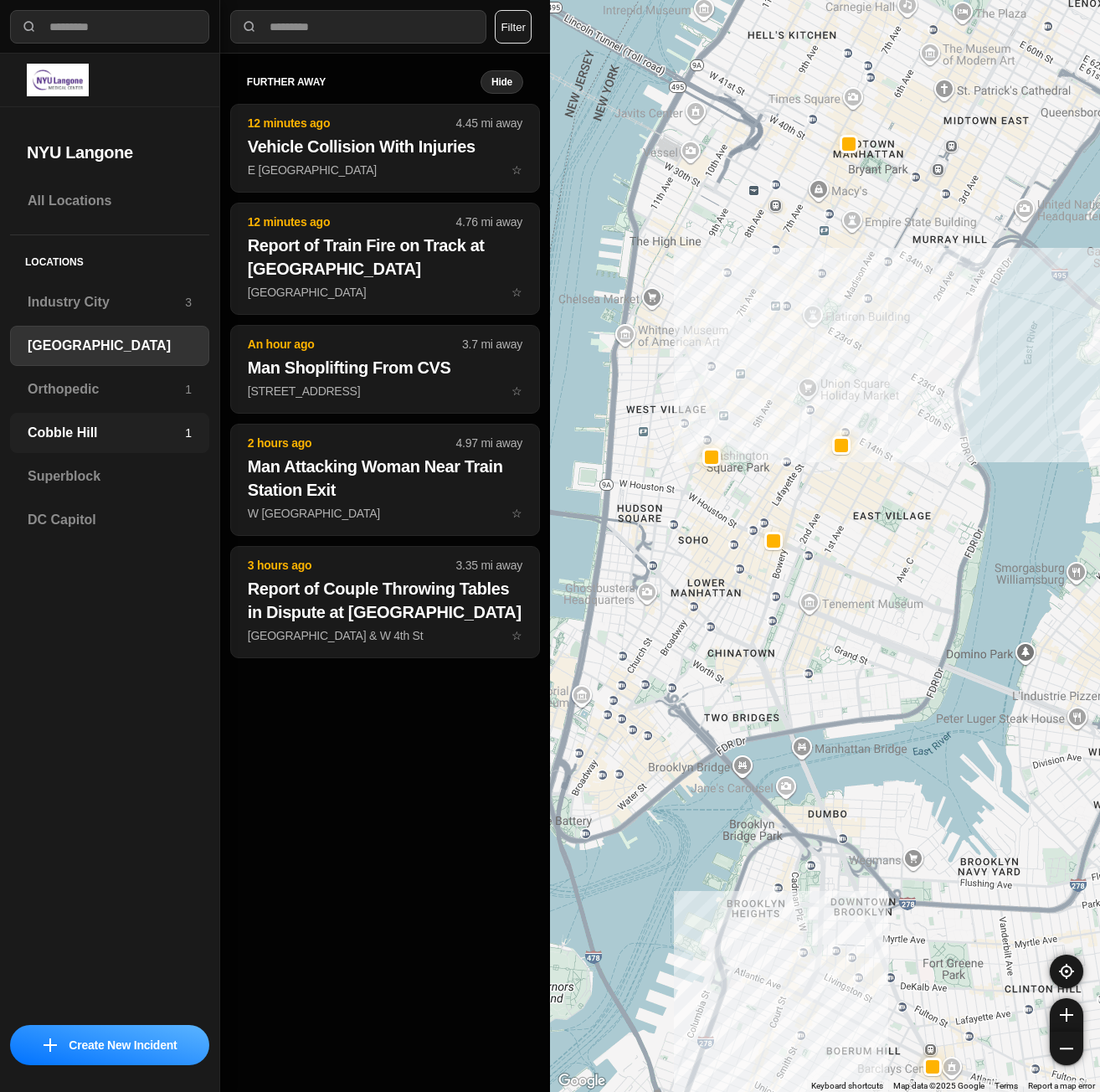
click at [66, 416] on div "Cobble Hill 1" at bounding box center [109, 433] width 199 height 40
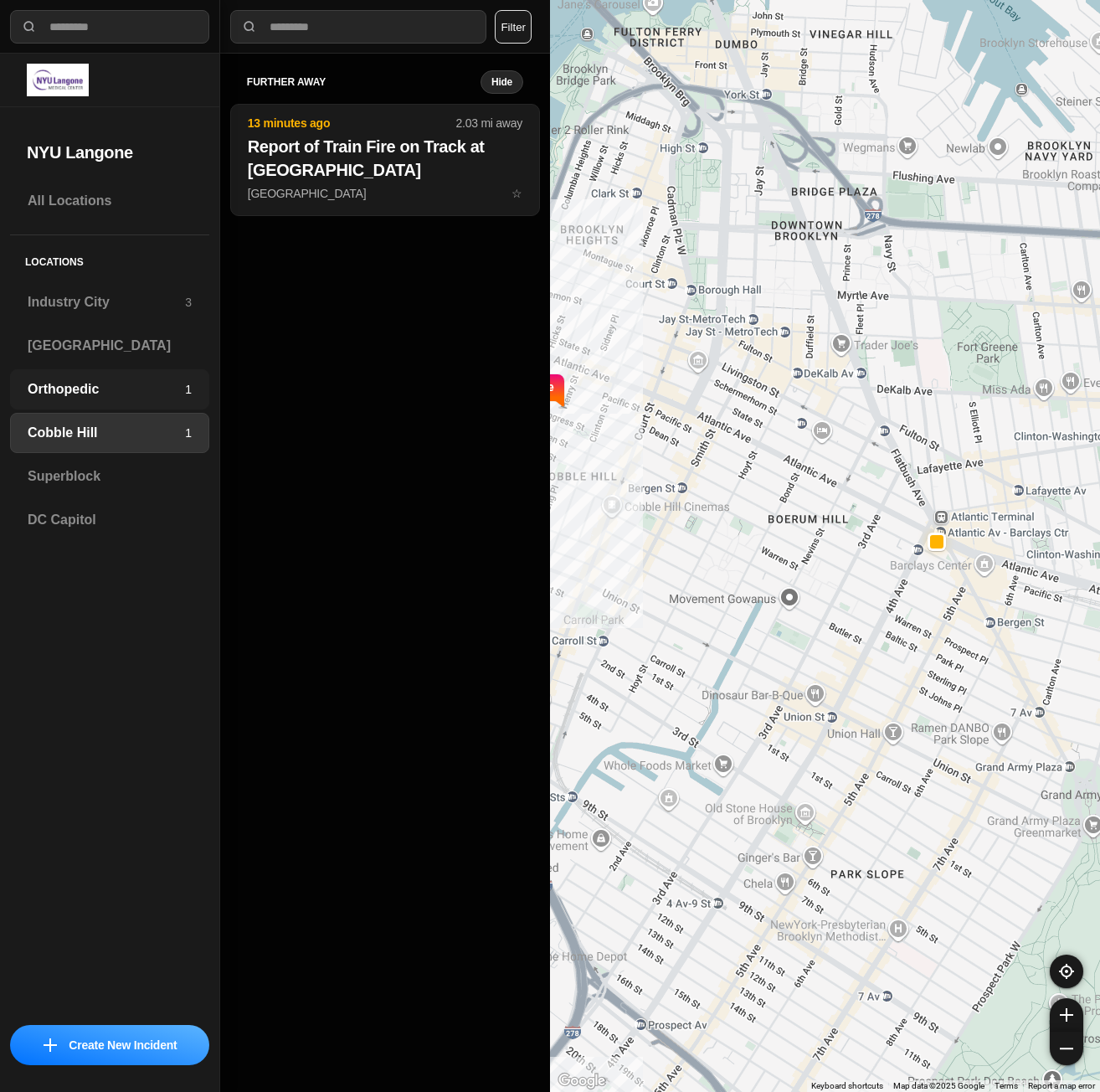
click at [63, 384] on h3 "Orthopedic" at bounding box center [106, 389] width 158 height 20
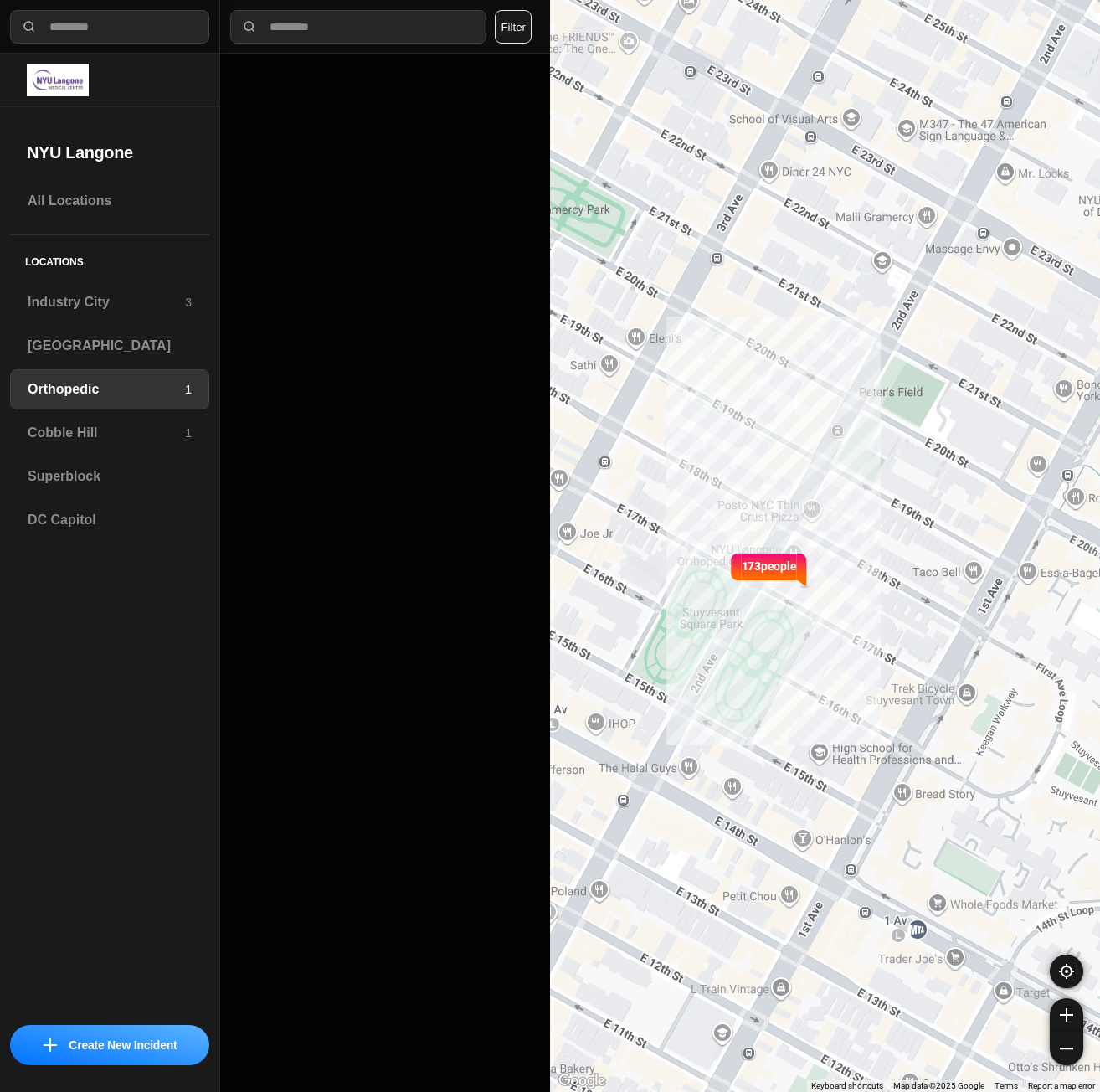
select select "*"
